Goal: Check status: Check status

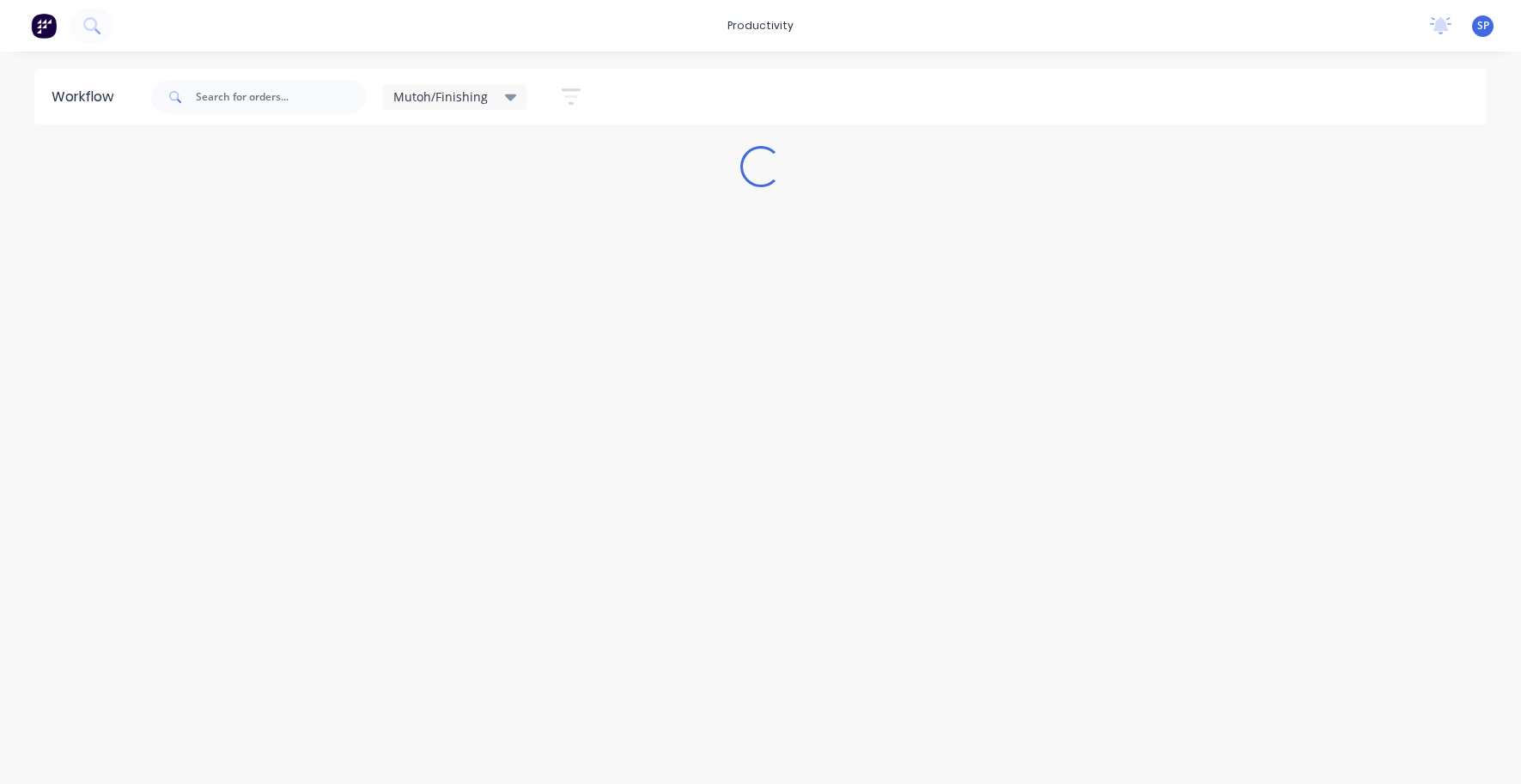
click at [505, 92] on icon at bounding box center [510, 96] width 12 height 19
click at [419, 219] on button "None" at bounding box center [487, 224] width 183 height 20
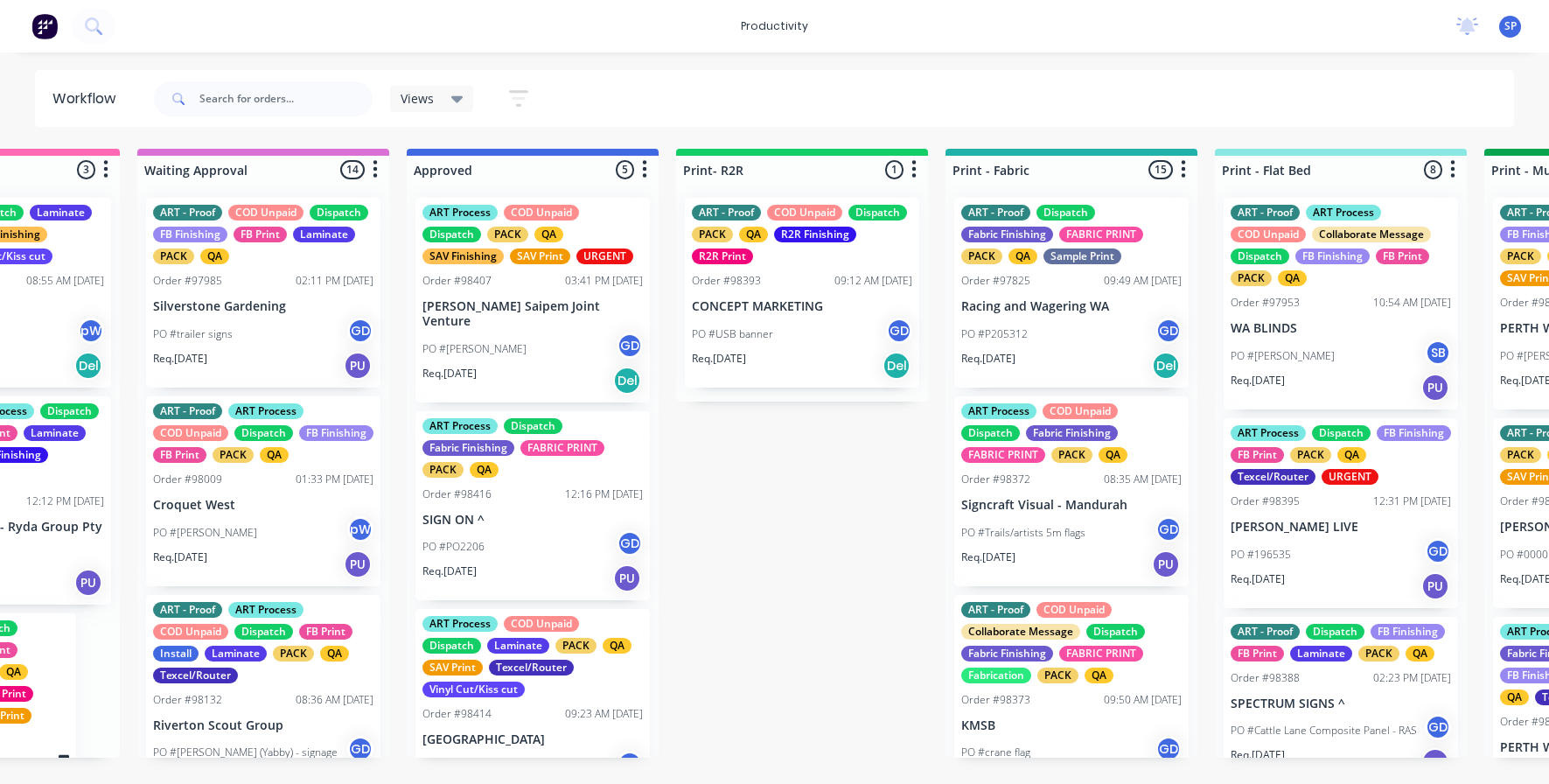
scroll to position [0, 1525]
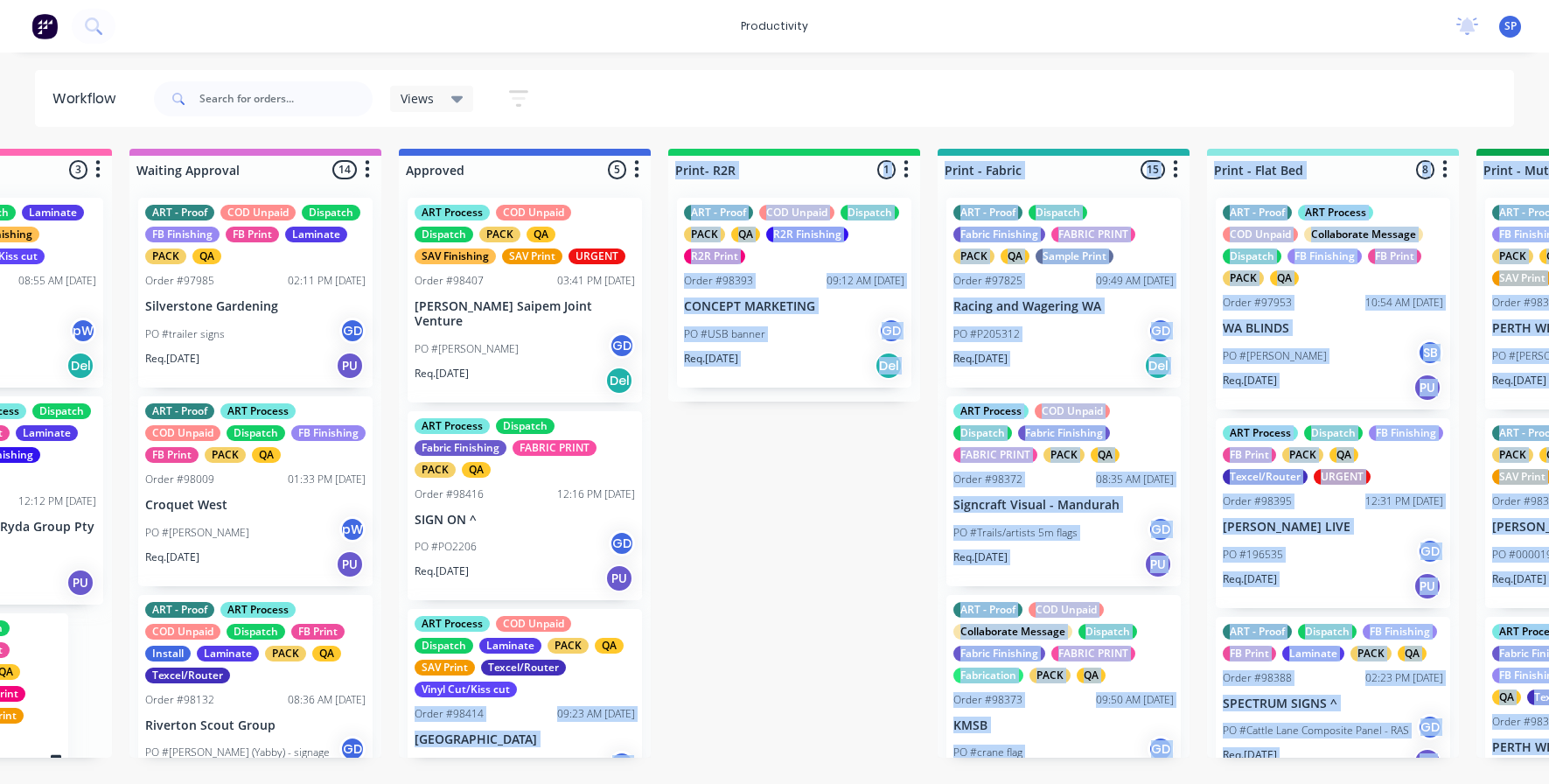
drag, startPoint x: 499, startPoint y: 711, endPoint x: 522, endPoint y: 685, distance: 34.7
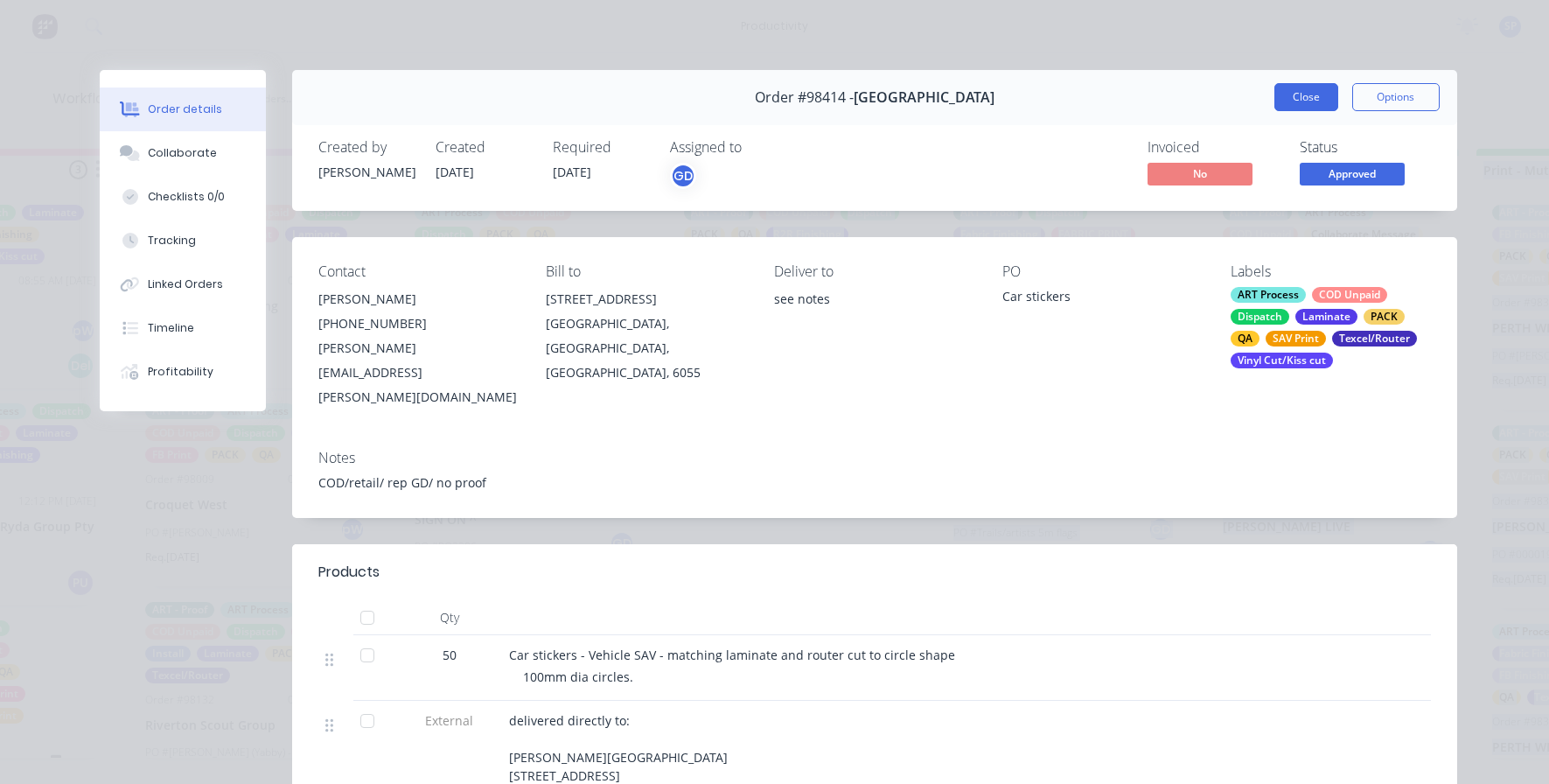
click at [1295, 103] on button "Close" at bounding box center [1307, 97] width 64 height 28
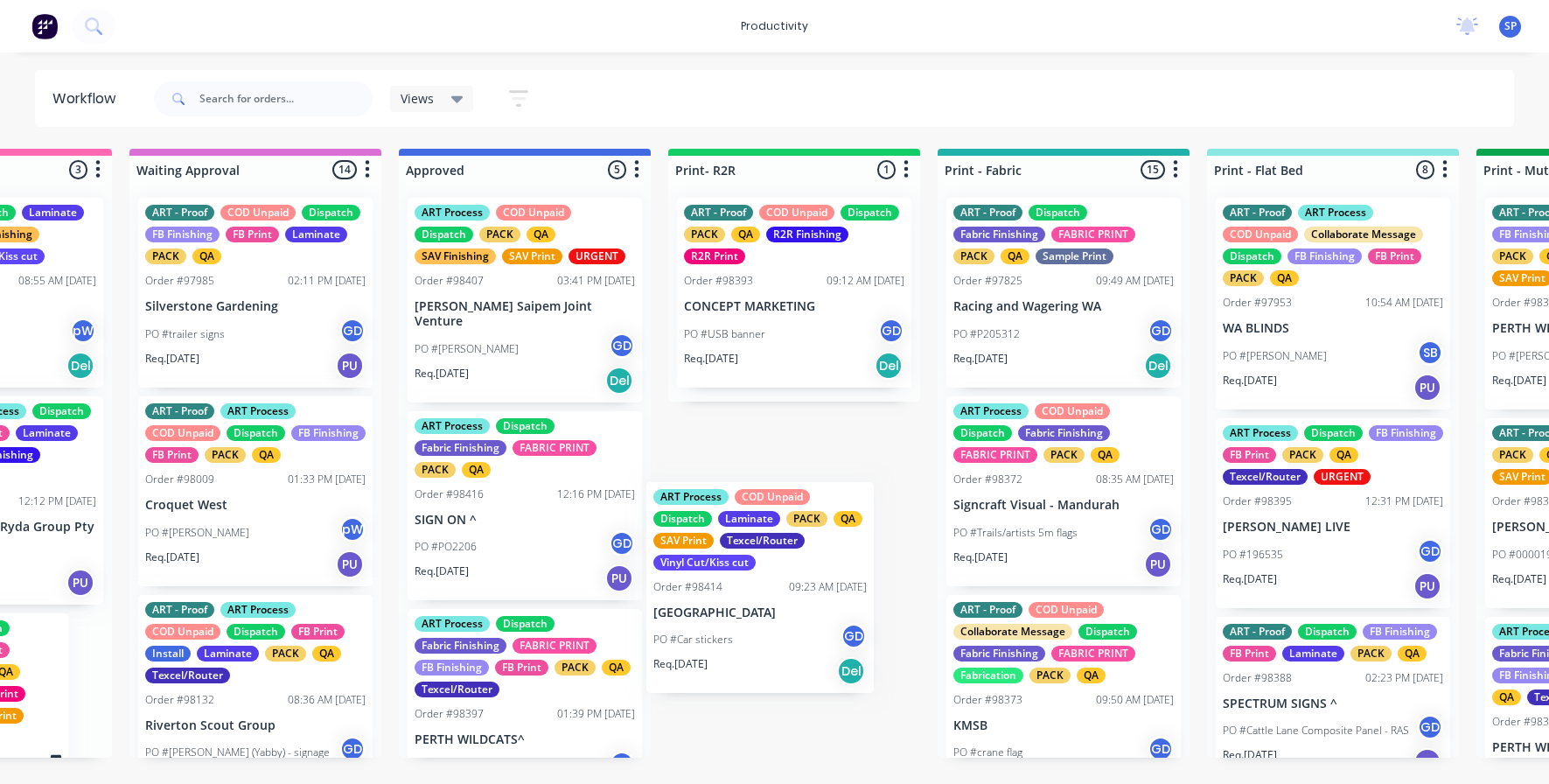
scroll to position [2, 0]
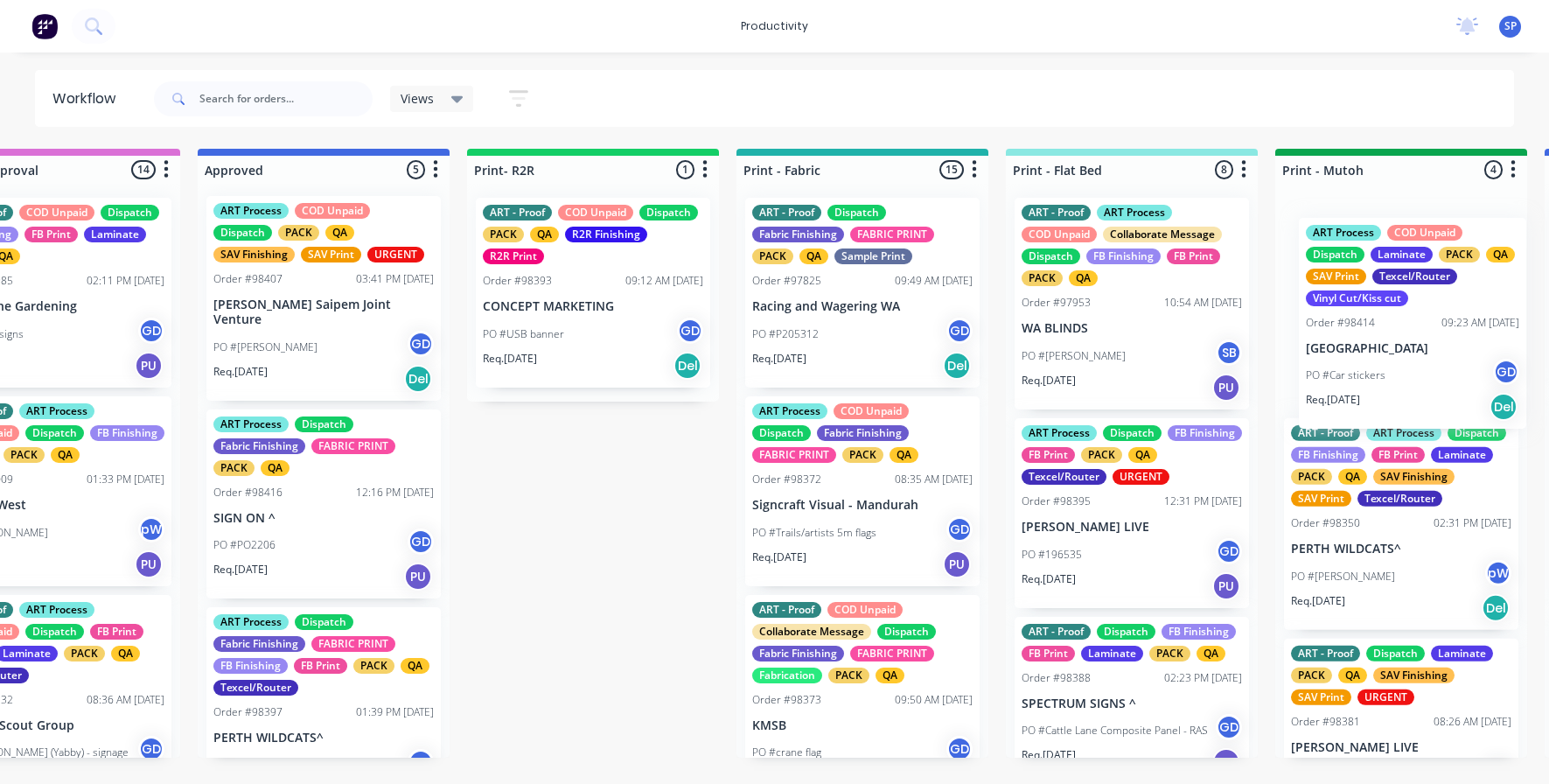
drag, startPoint x: 491, startPoint y: 728, endPoint x: 1394, endPoint y: 344, distance: 981.3
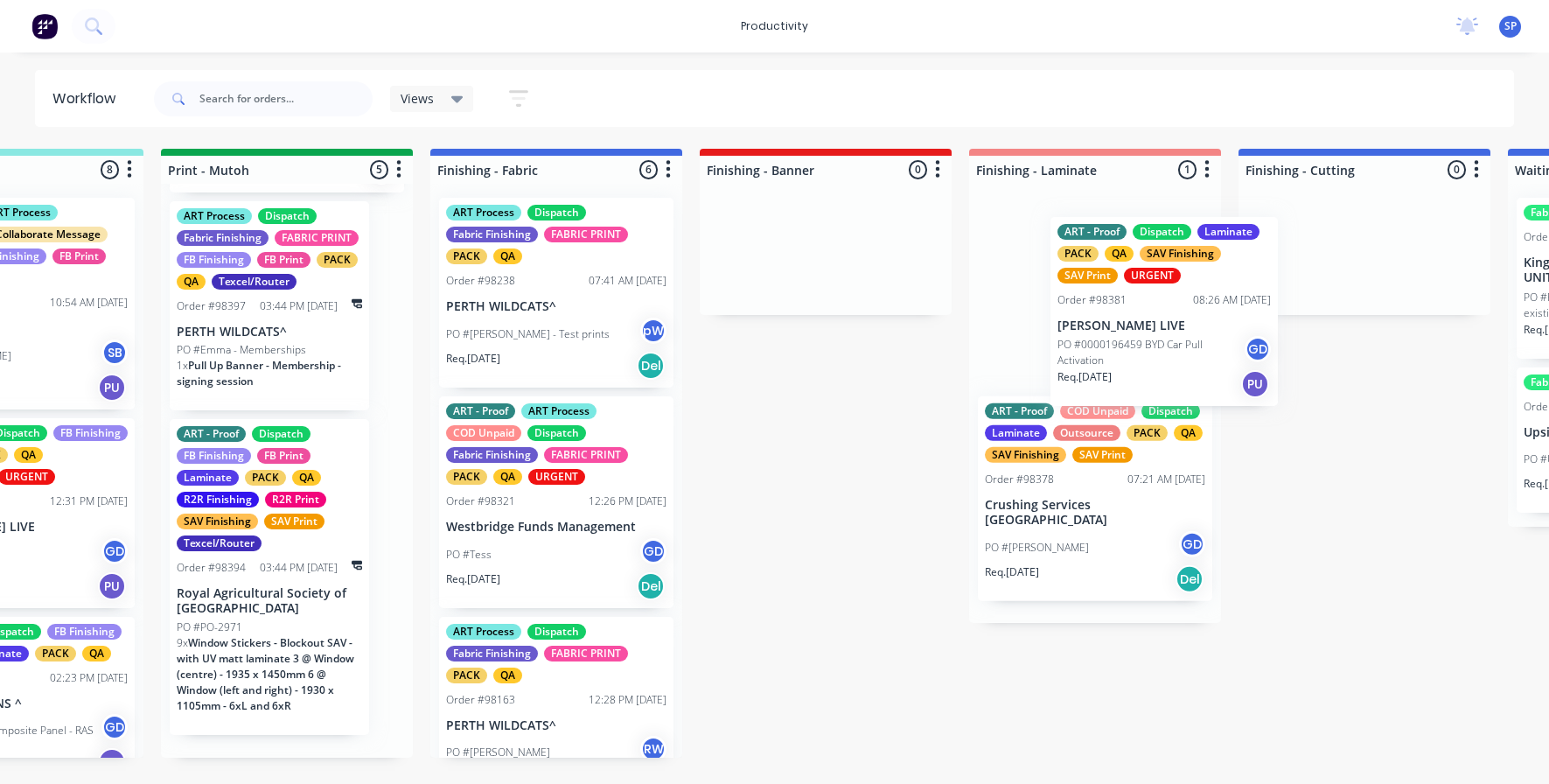
scroll to position [0, 2843]
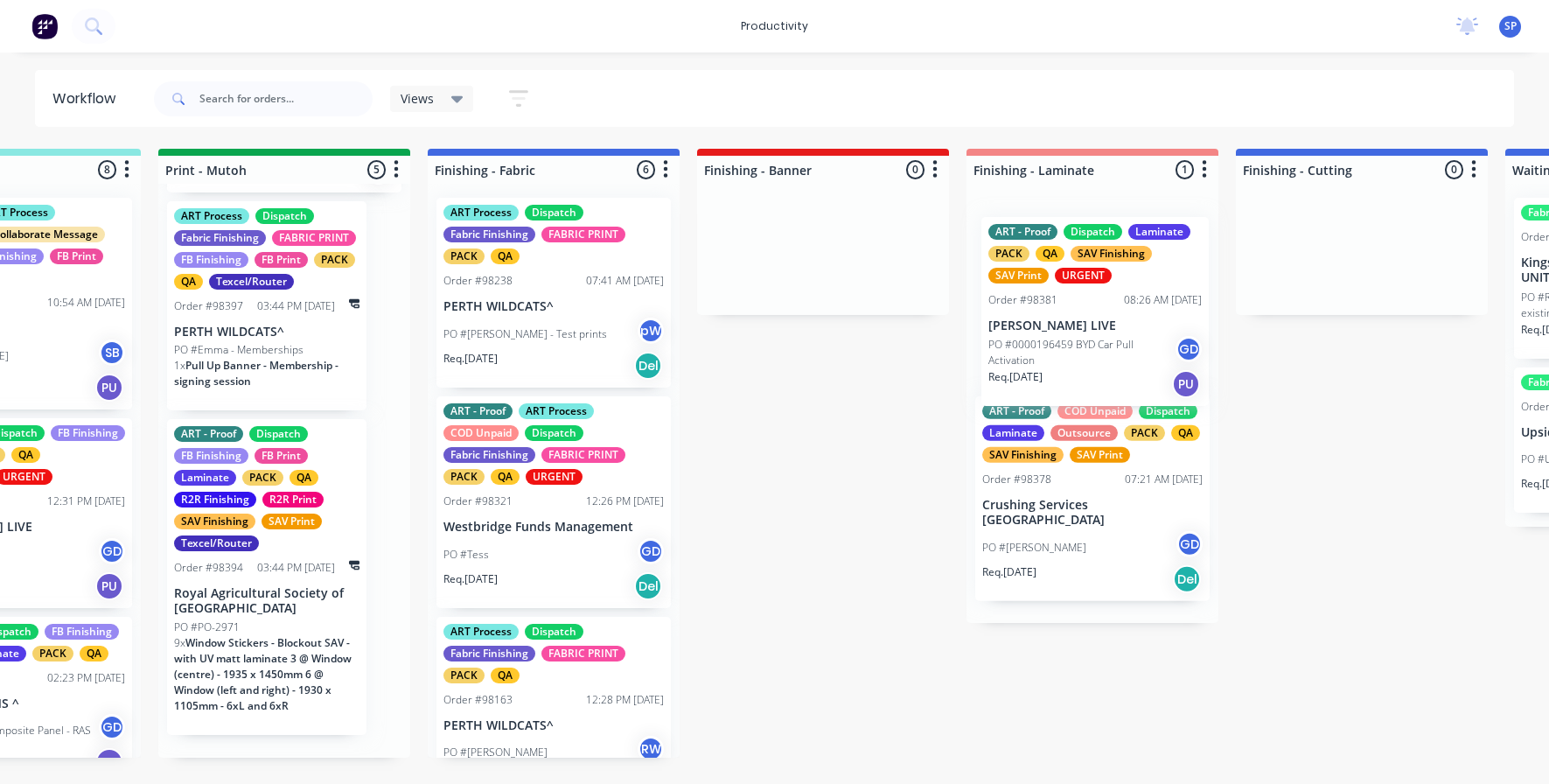
drag, startPoint x: 1329, startPoint y: 356, endPoint x: 1070, endPoint y: 341, distance: 259.4
click at [1070, 342] on div "Submitted 9 Sort By Created date Required date Order number Customer name Most …" at bounding box center [505, 453] width 6723 height 609
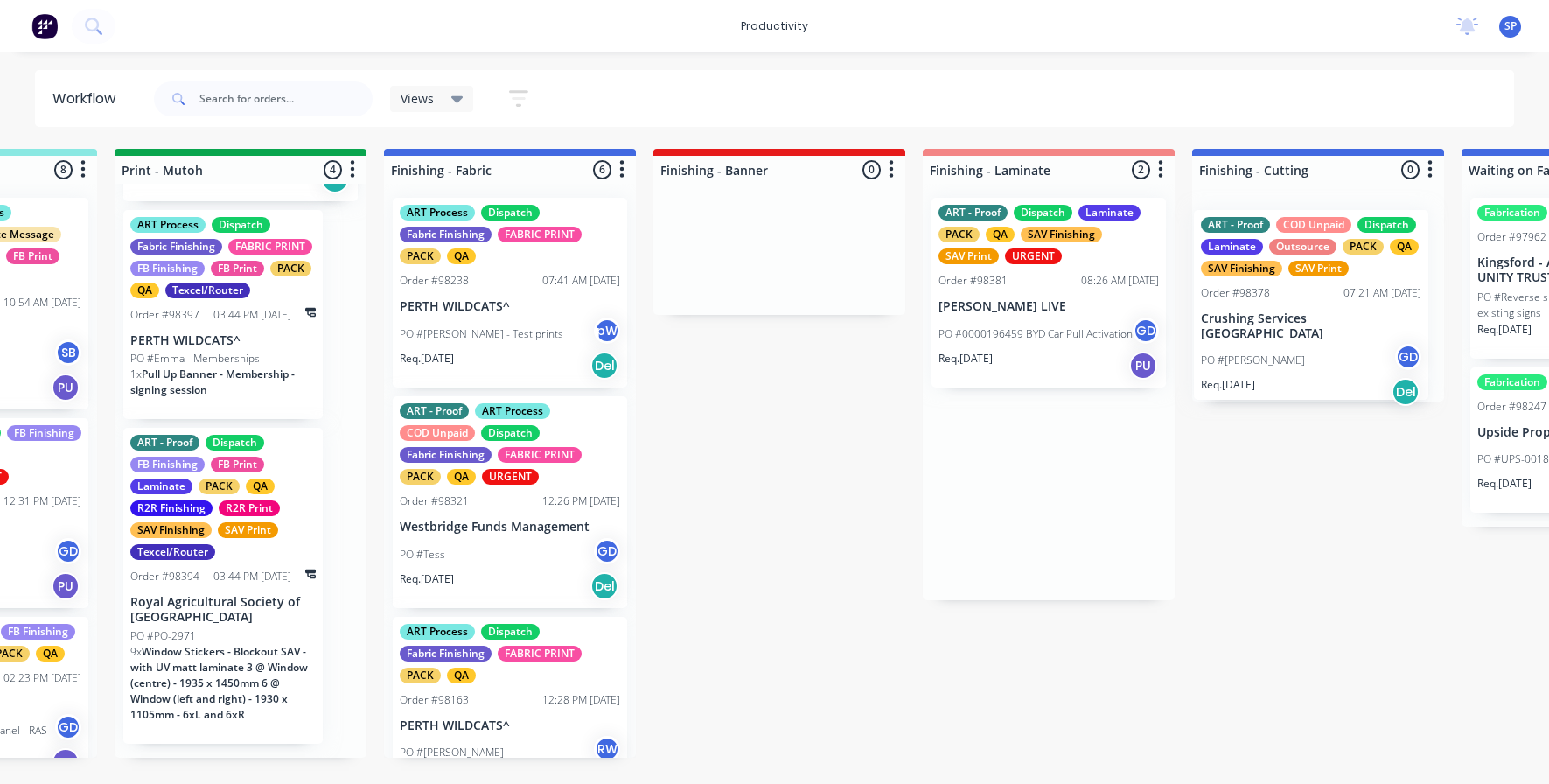
drag, startPoint x: 1097, startPoint y: 515, endPoint x: 1285, endPoint y: 325, distance: 267.3
click at [1321, 324] on div "Submitted 9 Sort By Created date Required date Order number Customer name Most …" at bounding box center [462, 453] width 6723 height 609
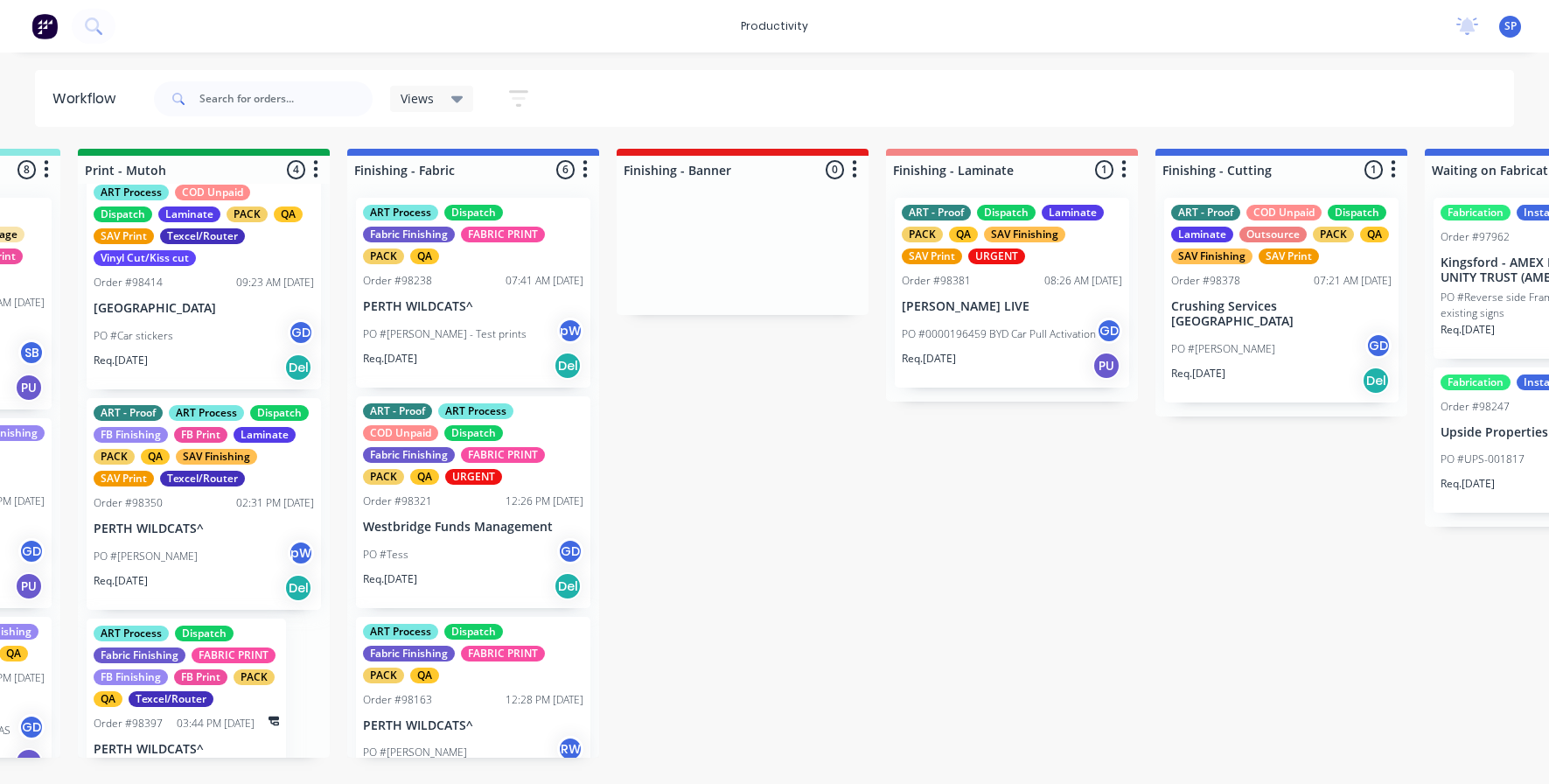
scroll to position [107, 0]
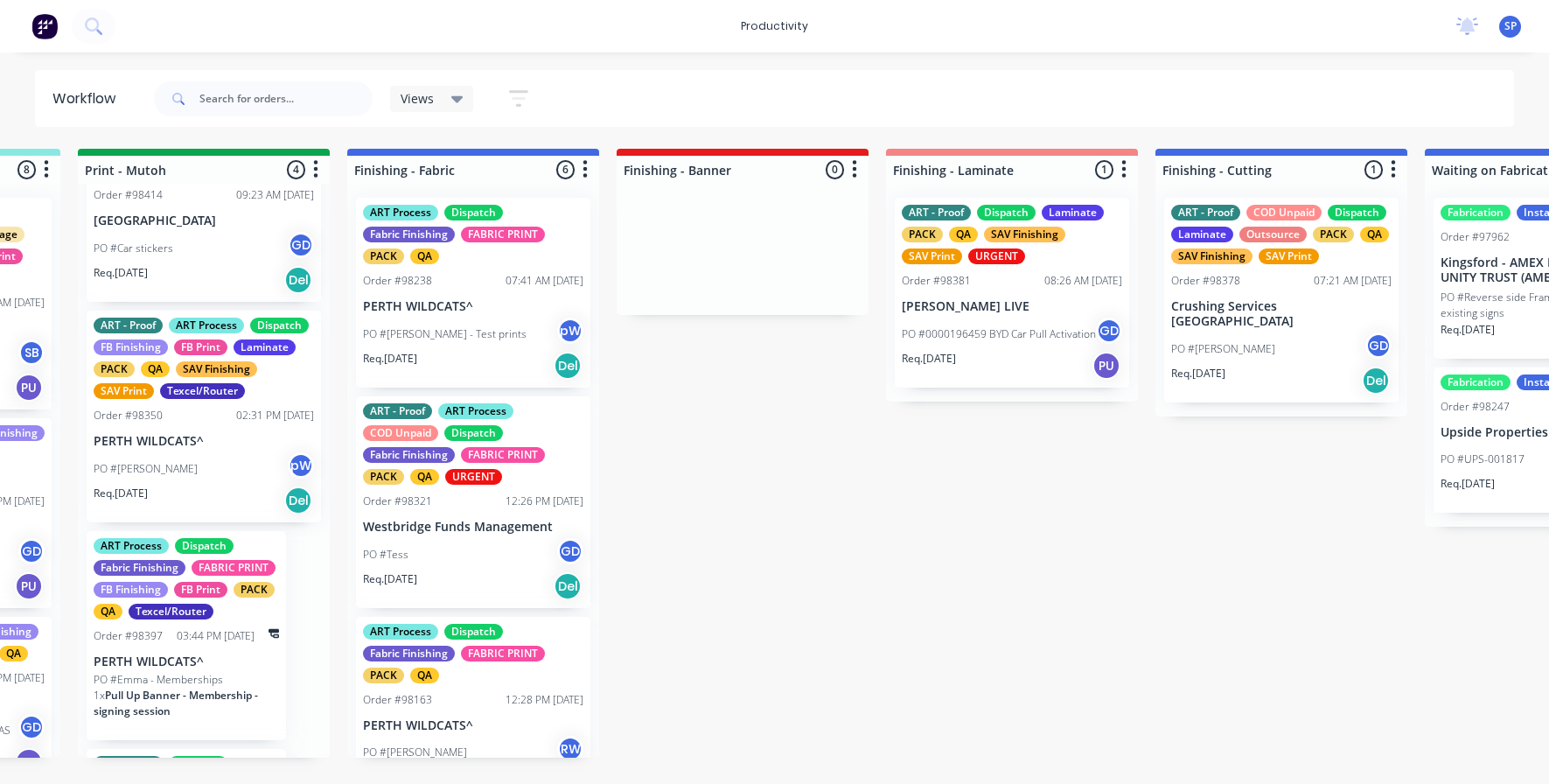
click at [178, 449] on p "PERTH WILDCATS^" at bounding box center [204, 442] width 220 height 15
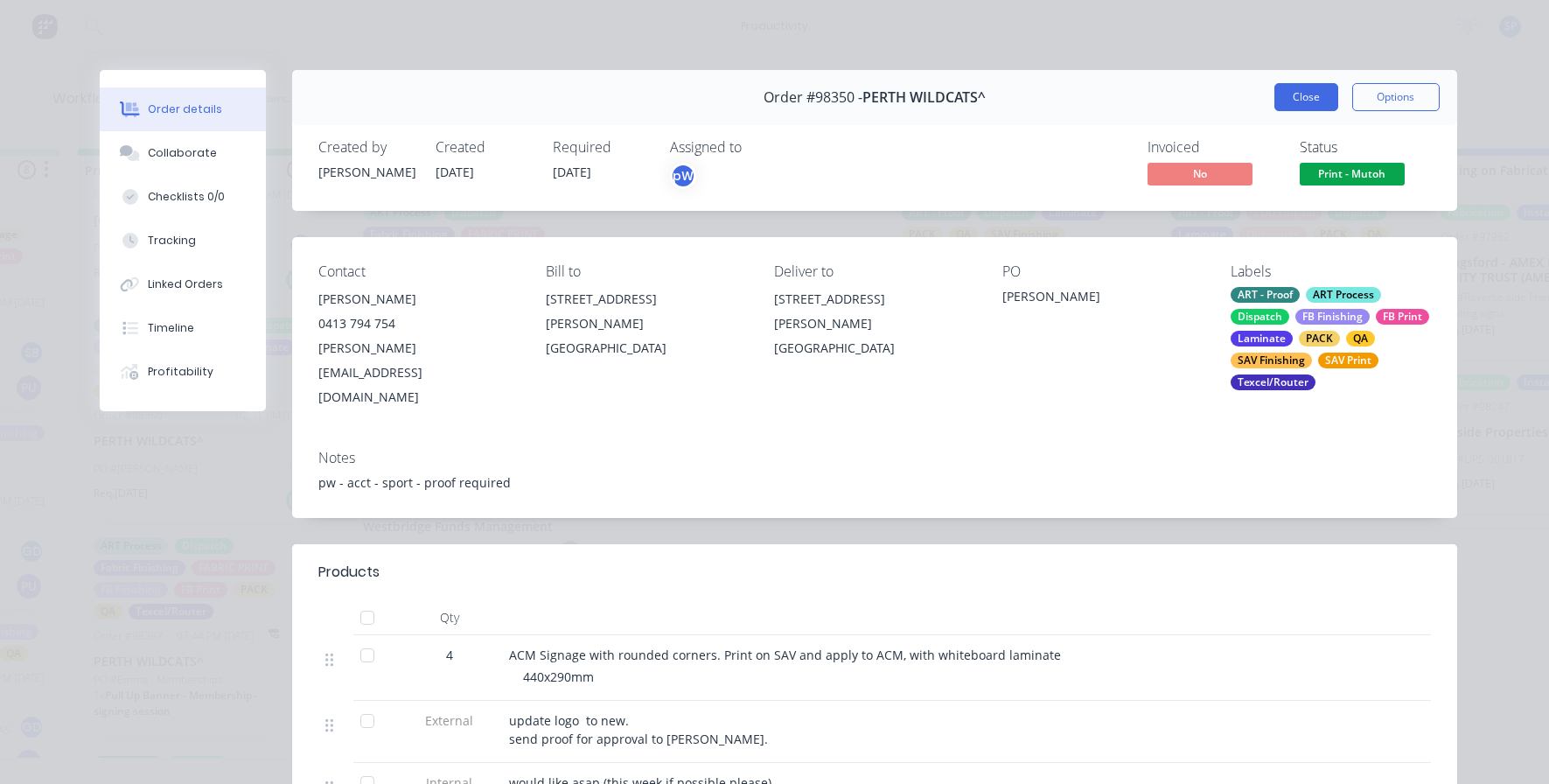
click at [1311, 91] on button "Close" at bounding box center [1307, 97] width 64 height 28
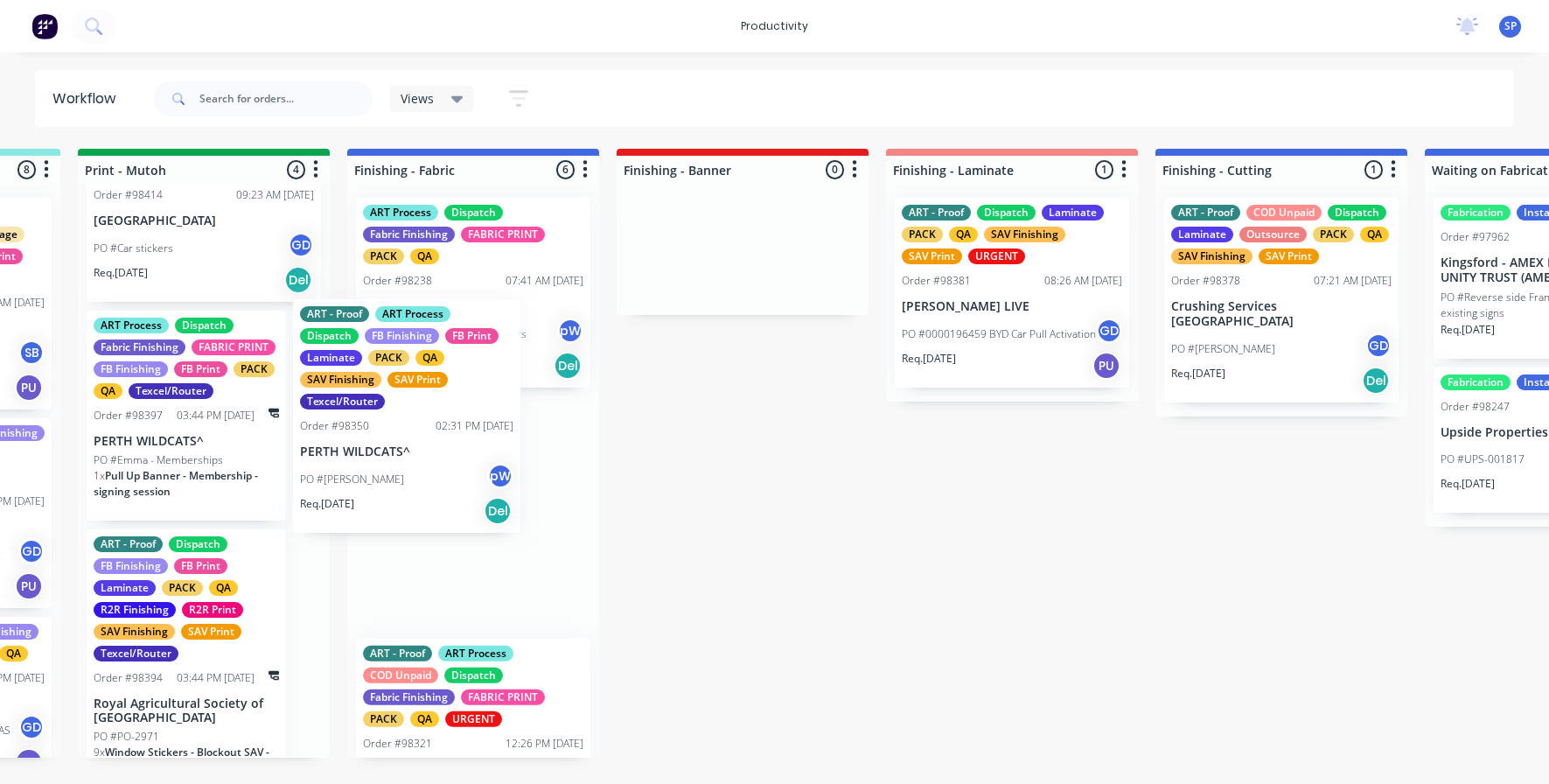
scroll to position [0, 2923]
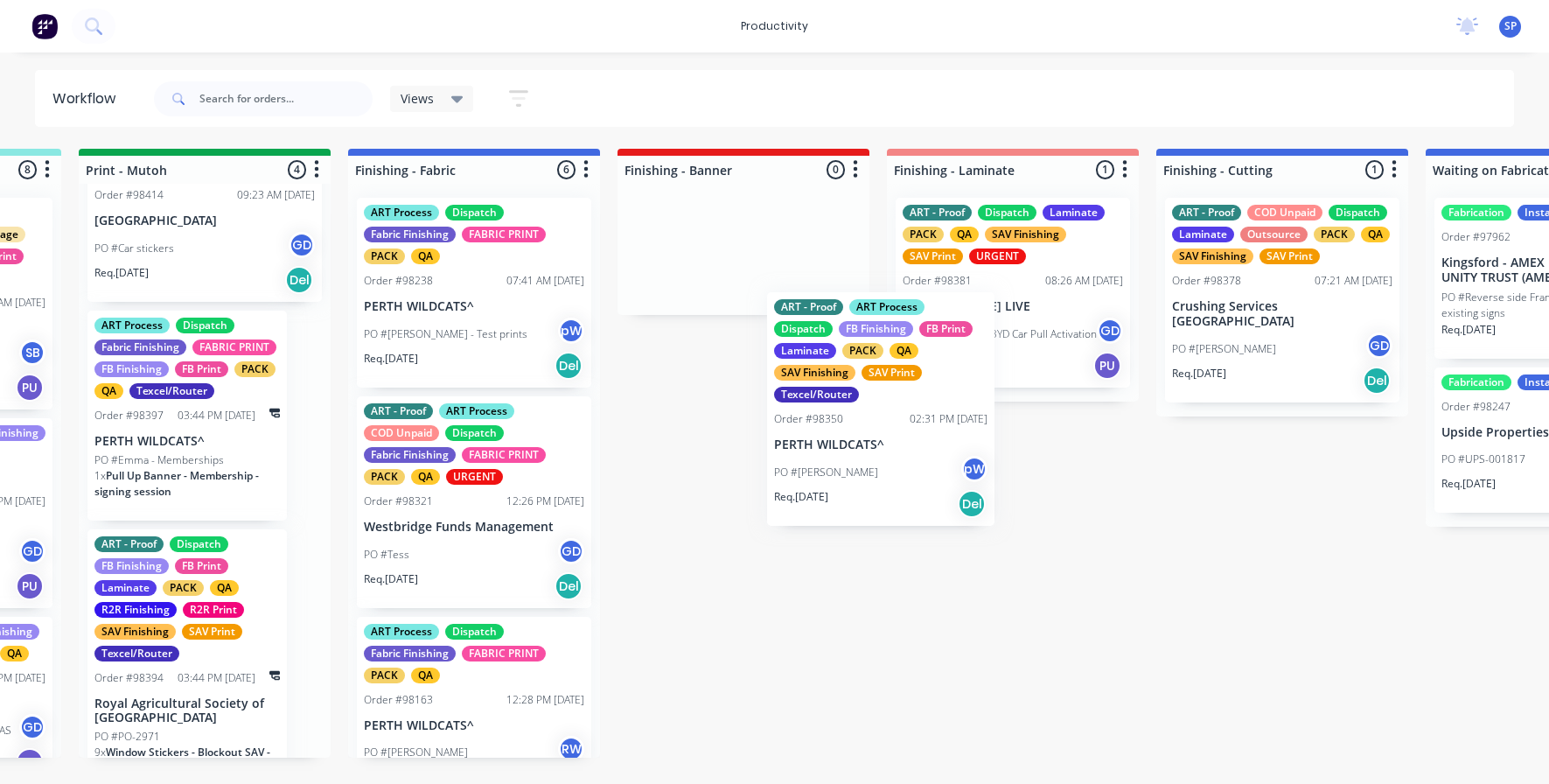
drag, startPoint x: 170, startPoint y: 461, endPoint x: 873, endPoint y: 442, distance: 703.3
click at [873, 442] on div "Submitted 9 Sort By Created date Required date Order number Customer name Most …" at bounding box center [426, 453] width 6723 height 609
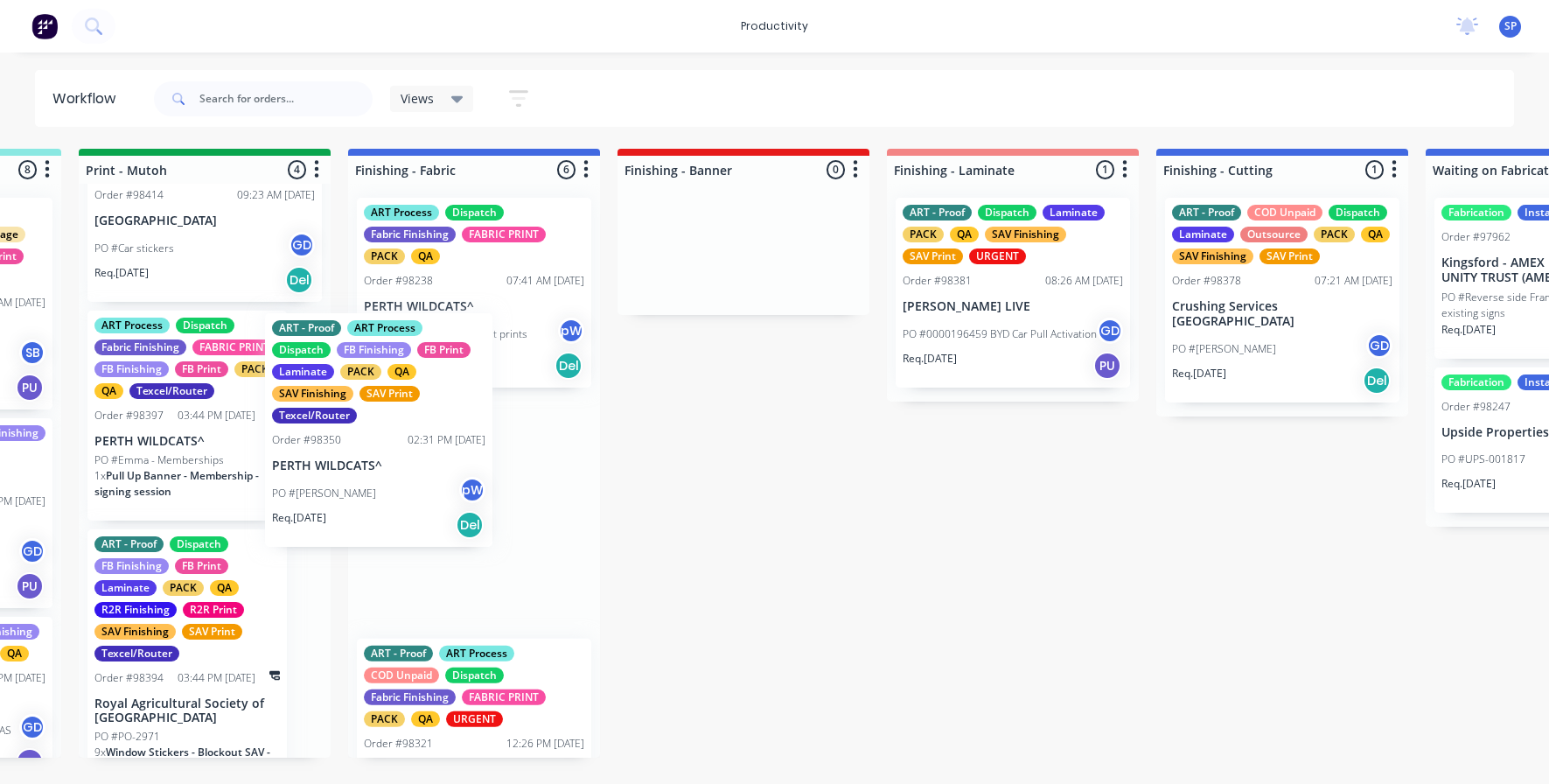
scroll to position [0, 2921]
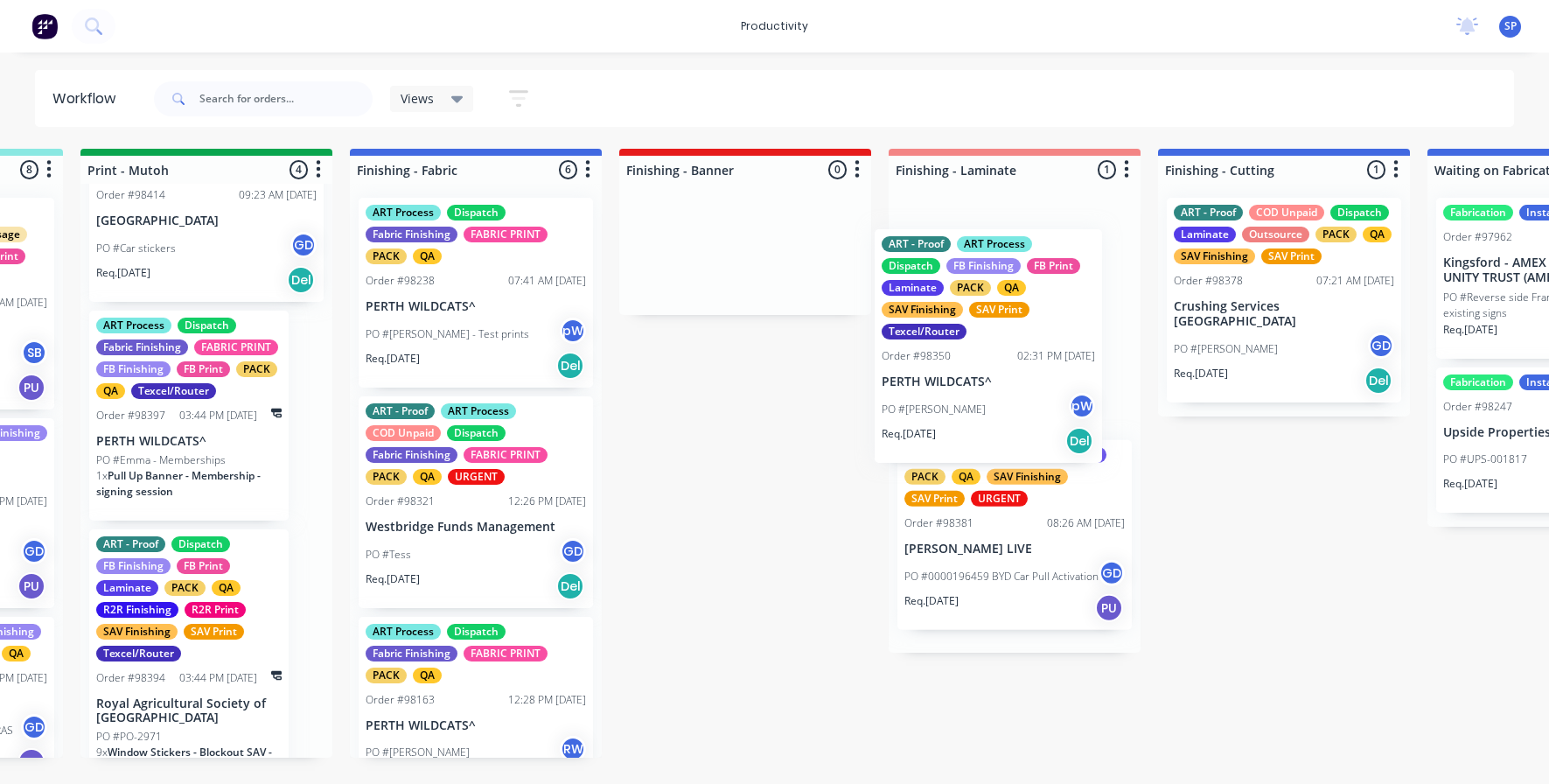
drag, startPoint x: 165, startPoint y: 473, endPoint x: 958, endPoint y: 392, distance: 797.1
click at [958, 392] on div "Submitted 9 Sort By Created date Required date Order number Customer name Most …" at bounding box center [428, 453] width 6723 height 609
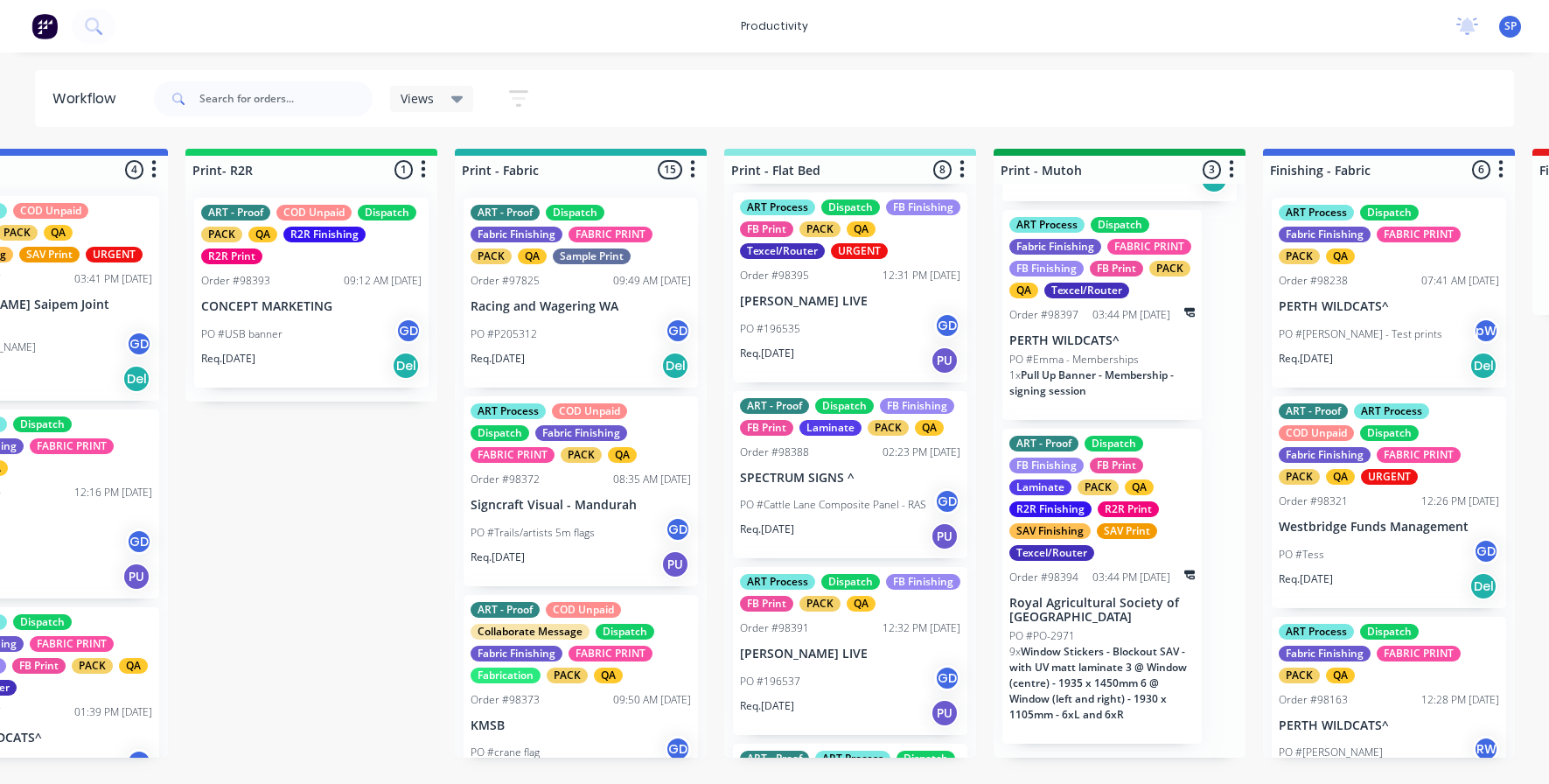
scroll to position [176, 0]
